Goal: Information Seeking & Learning: Learn about a topic

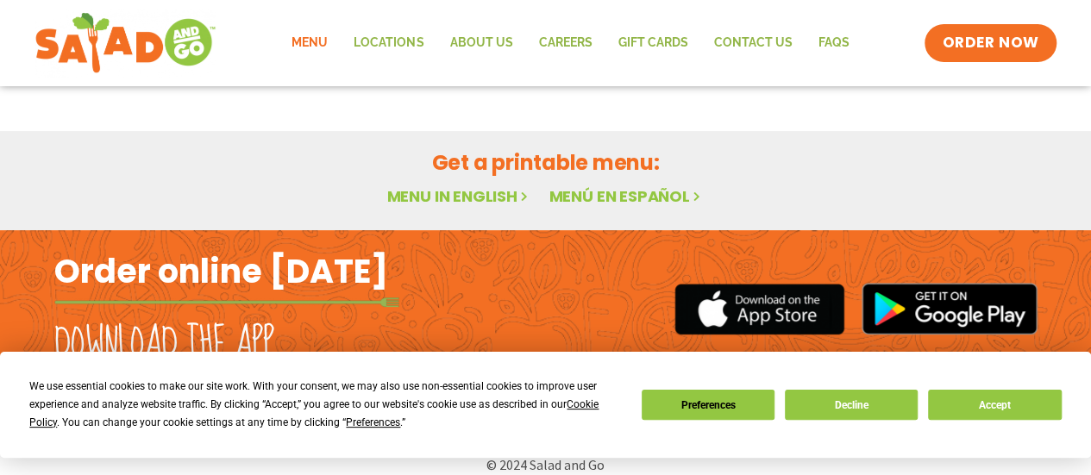
scroll to position [123, 0]
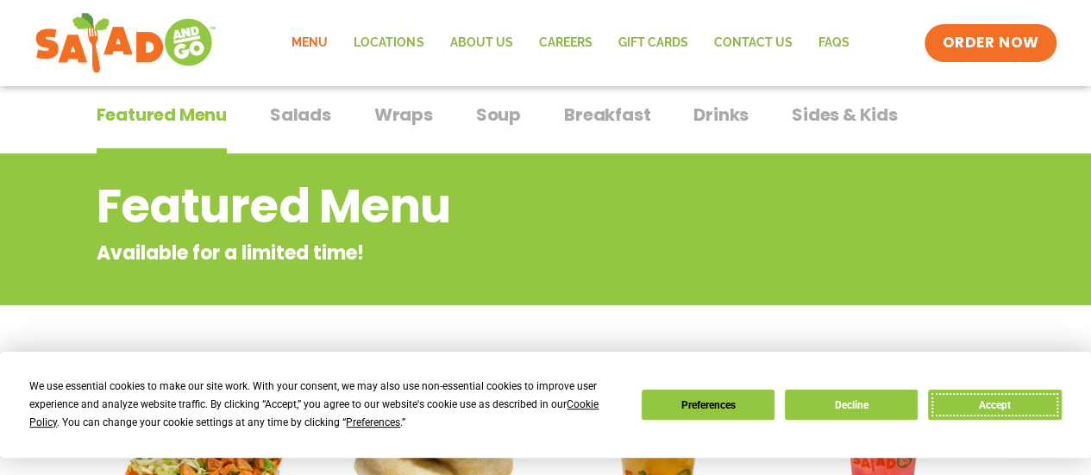
click at [972, 404] on button "Accept" at bounding box center [994, 405] width 133 height 30
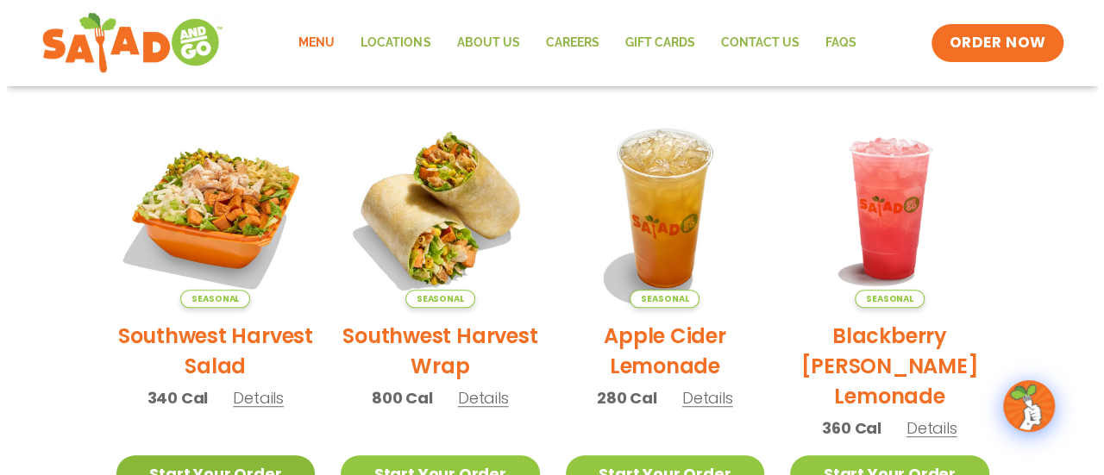
scroll to position [210, 0]
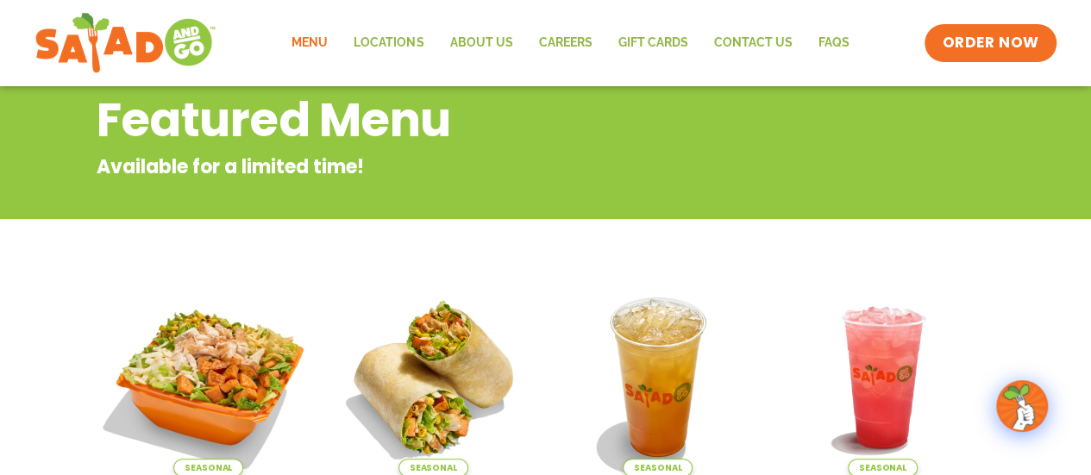
click at [213, 368] on img at bounding box center [208, 378] width 234 height 234
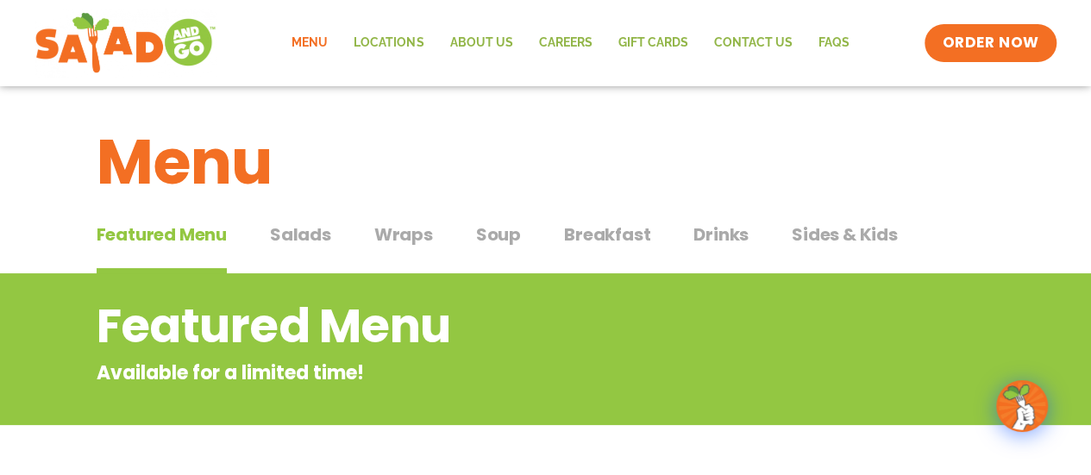
scroll to position [0, 0]
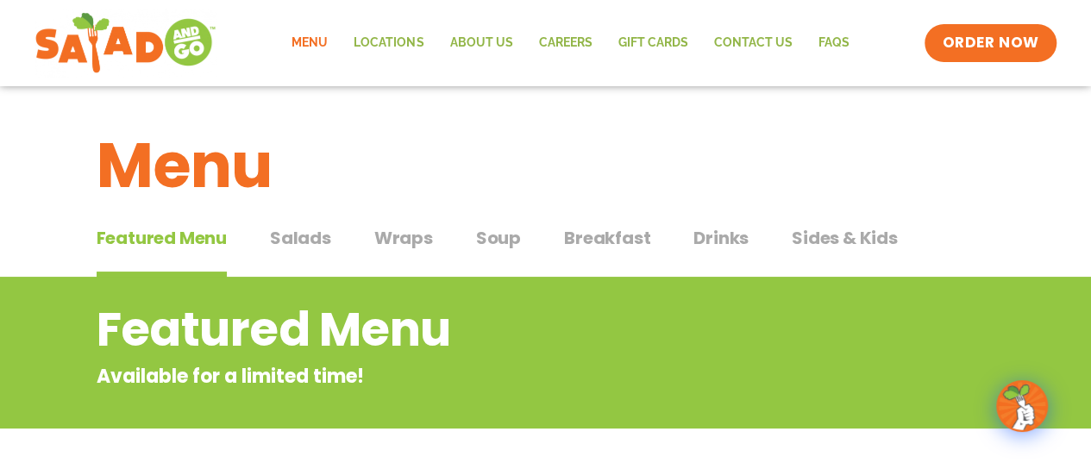
click at [306, 236] on span "Salads" at bounding box center [300, 238] width 61 height 26
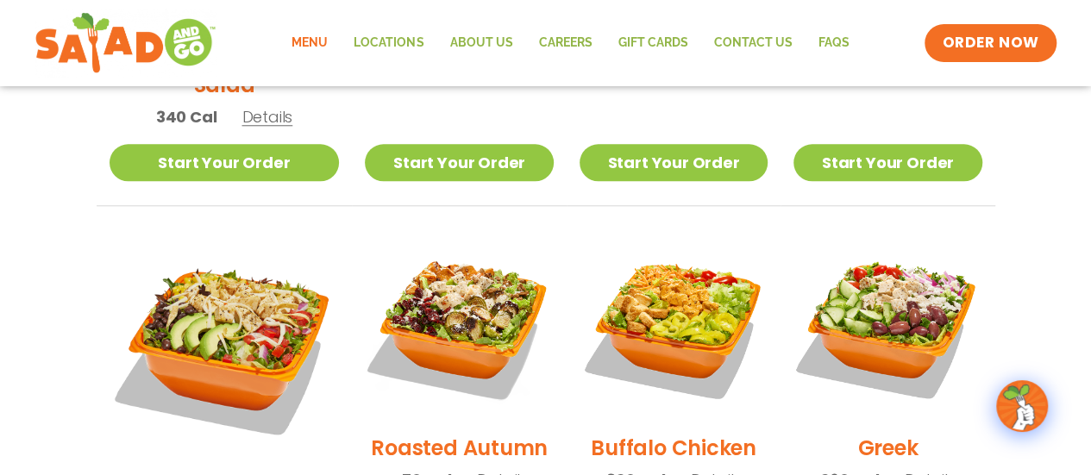
scroll to position [863, 0]
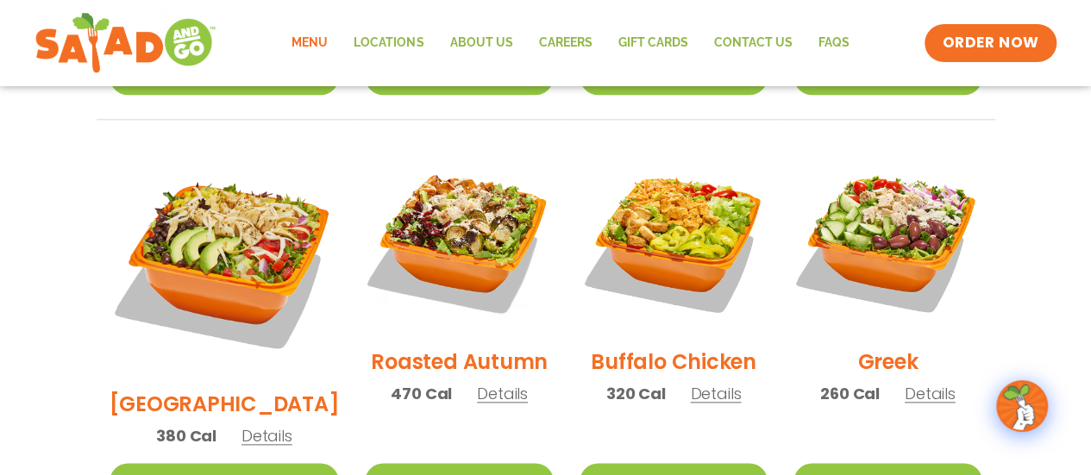
click at [439, 347] on h2 "Roasted Autumn" at bounding box center [459, 362] width 177 height 30
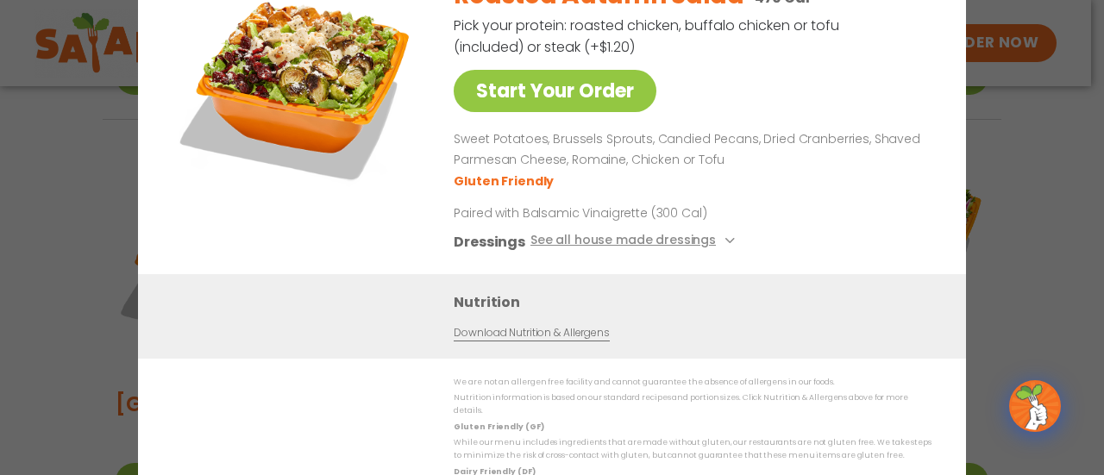
click at [1006, 267] on div "Start Your Order Roasted Autumn Salad 470 Cal Pick your protein: roasted chicke…" at bounding box center [552, 237] width 1104 height 475
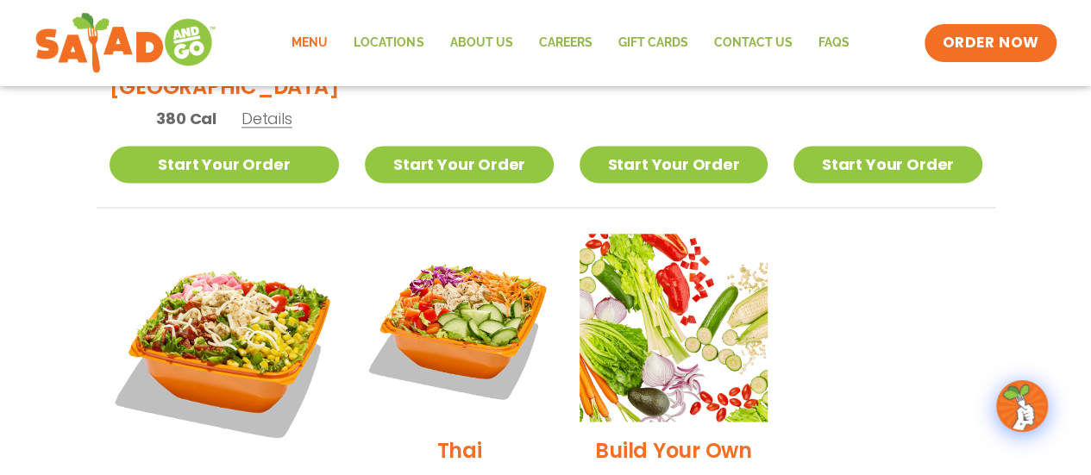
scroll to position [1208, 0]
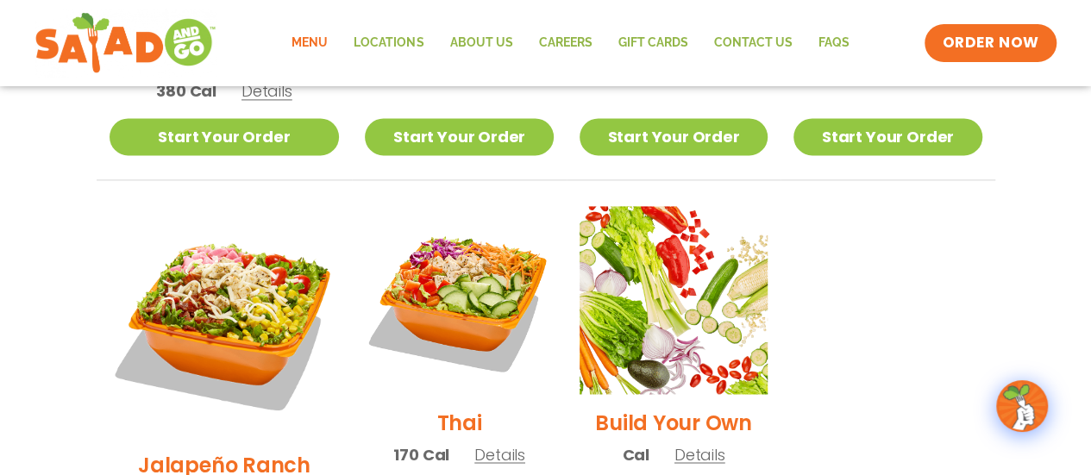
click at [249, 449] on h2 "Jalapeño Ranch" at bounding box center [224, 464] width 173 height 30
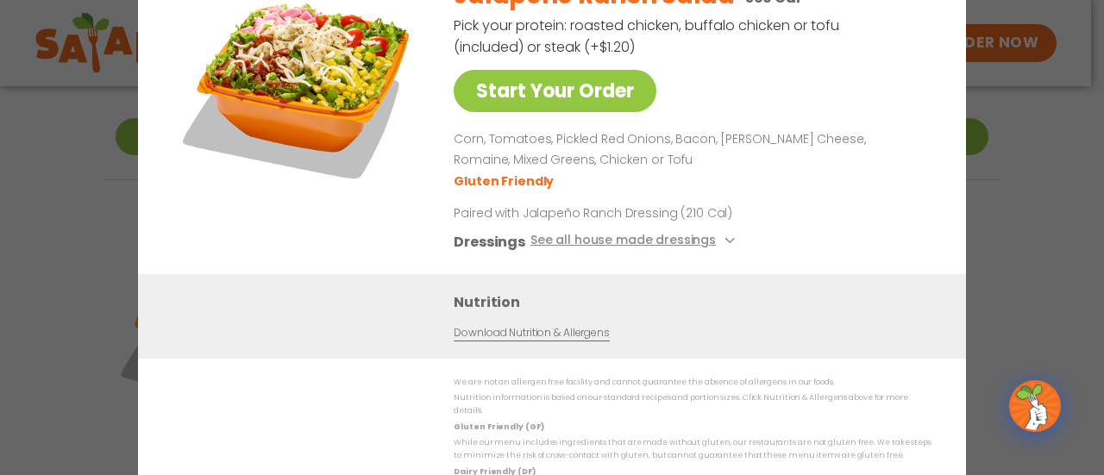
click at [1067, 221] on div "Start Your Order Jalapeño Ranch Salad 360 Cal Pick your protein: roasted chicke…" at bounding box center [552, 237] width 1104 height 475
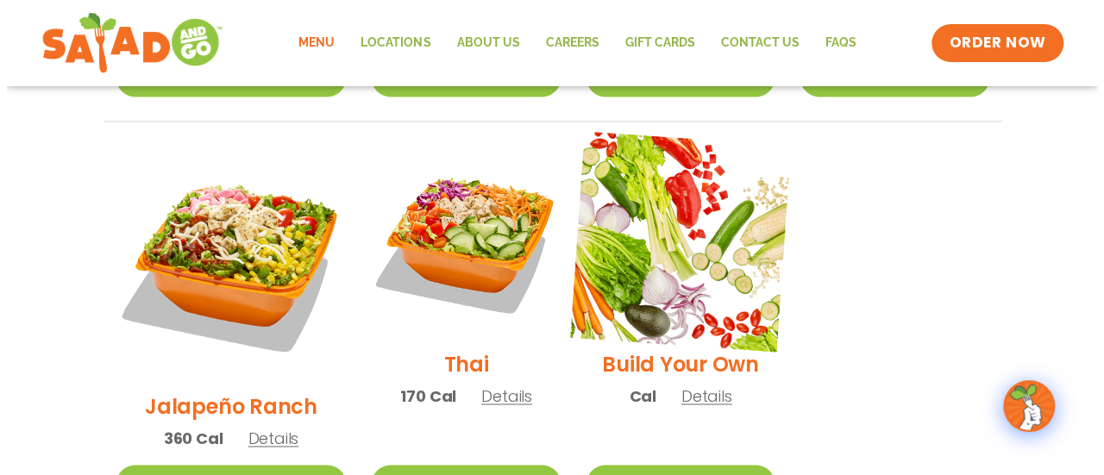
scroll to position [1294, 0]
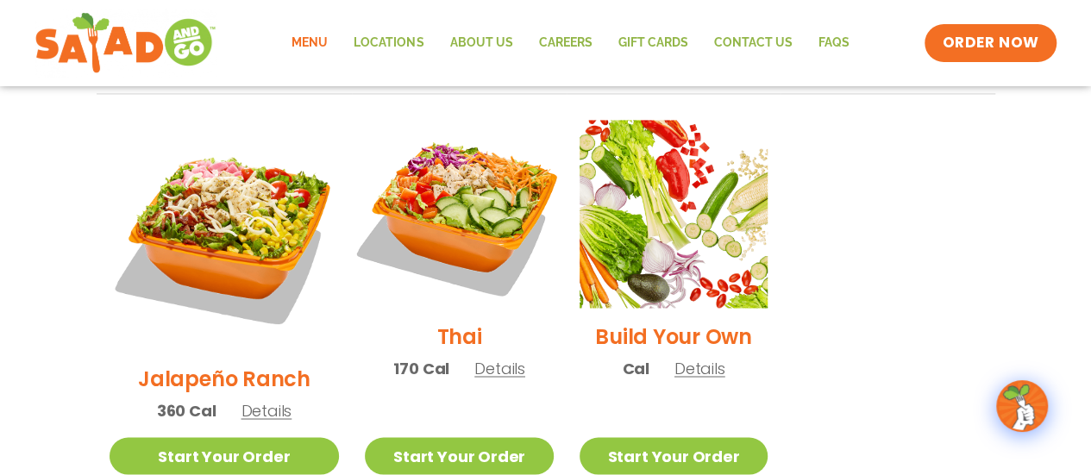
click at [424, 144] on img at bounding box center [459, 214] width 221 height 221
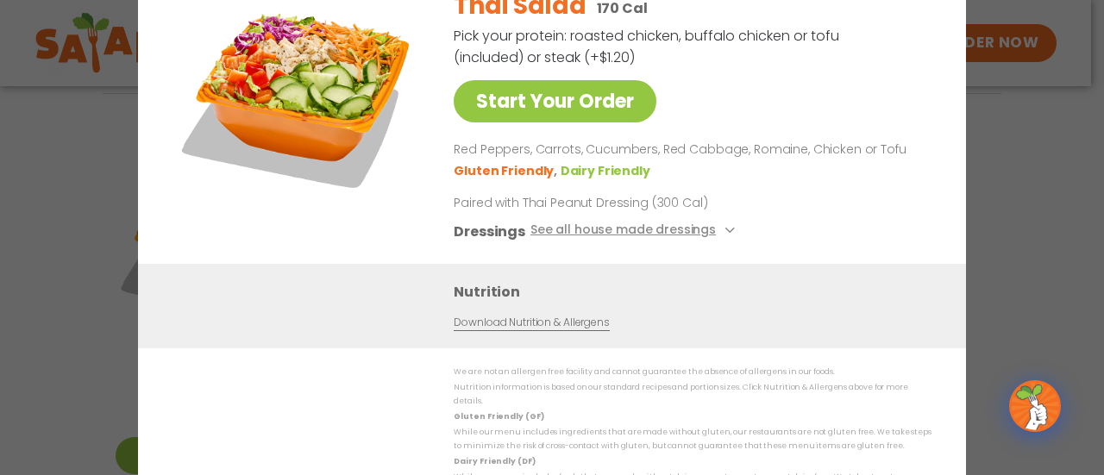
click at [1018, 161] on div "Start Your Order Thai Salad 170 Cal Pick your protein: roasted chicken, buffalo…" at bounding box center [552, 237] width 1104 height 475
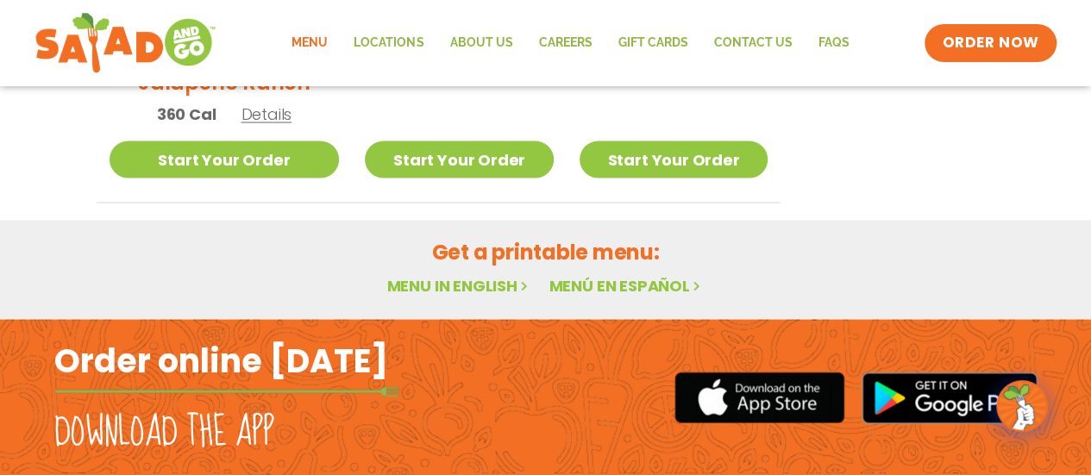
scroll to position [1602, 0]
